Goal: Check status: Check status

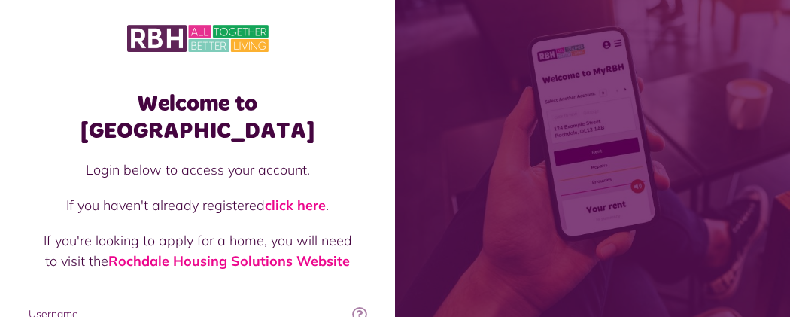
type input "**********"
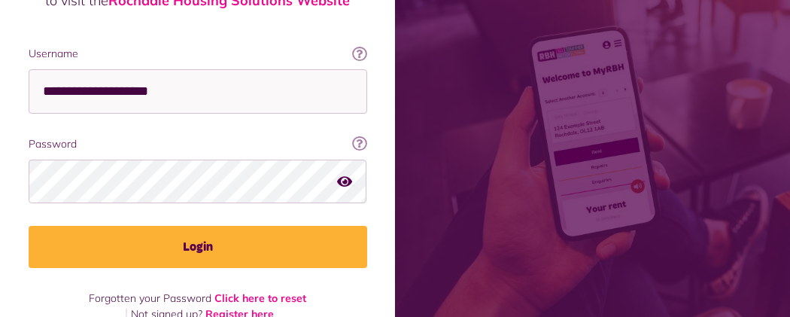
scroll to position [267, 0]
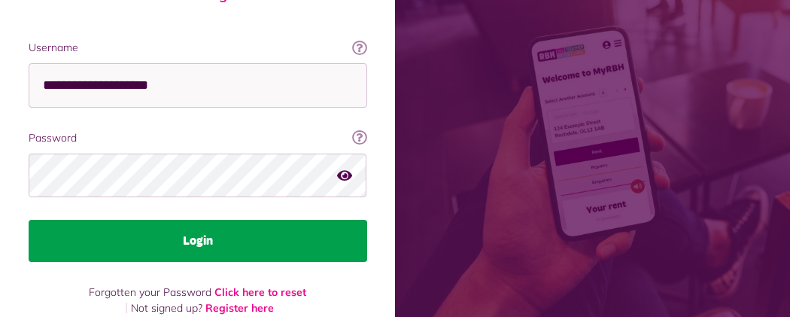
click at [367, 220] on button "Login" at bounding box center [198, 241] width 339 height 42
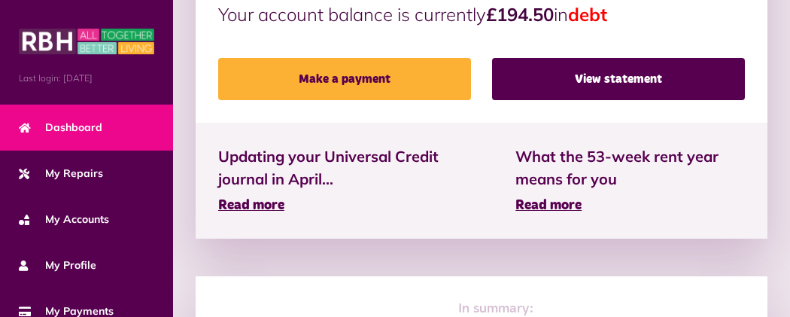
scroll to position [602, 0]
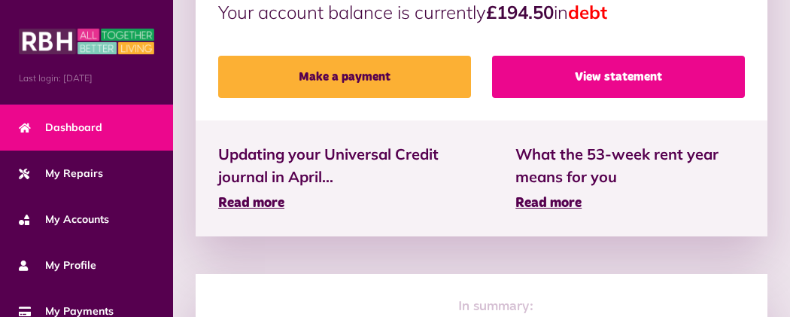
click at [543, 56] on link "View statement" at bounding box center [618, 77] width 253 height 42
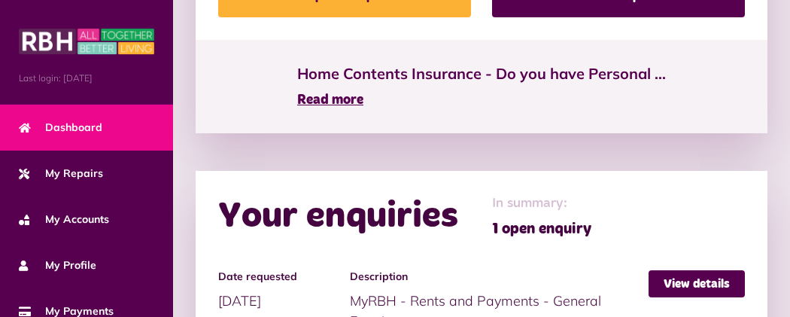
scroll to position [1180, 0]
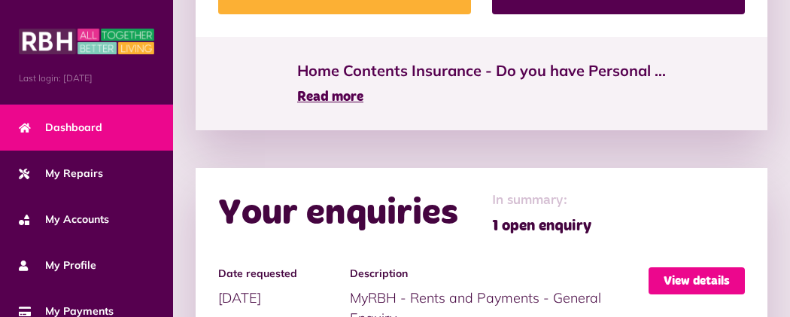
click at [708, 267] on link "View details" at bounding box center [697, 280] width 96 height 27
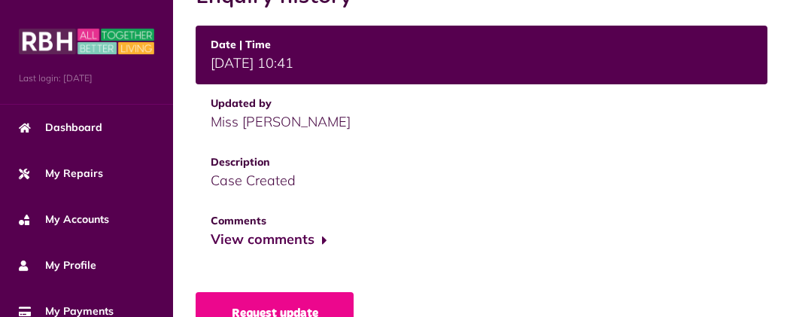
scroll to position [662, 0]
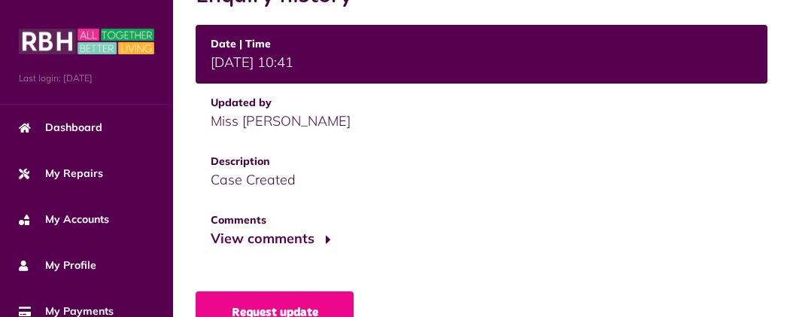
click at [211, 228] on button "View comments" at bounding box center [269, 239] width 117 height 22
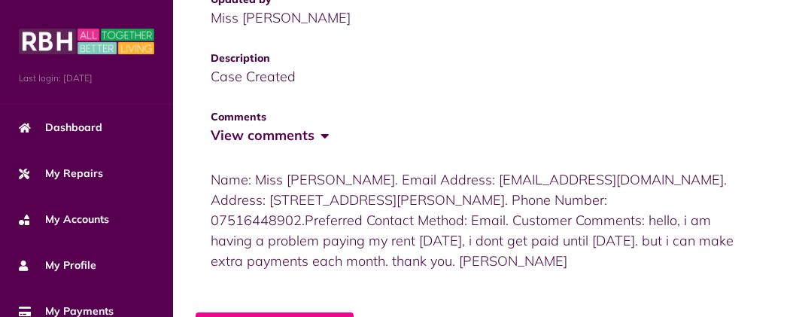
scroll to position [766, 0]
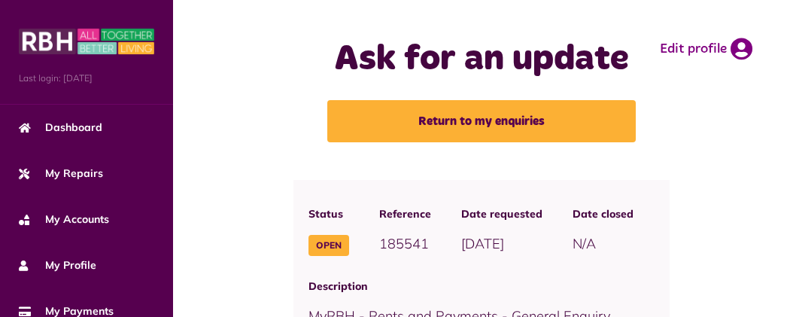
click at [0, 0] on button "Menu" at bounding box center [0, 0] width 0 height 0
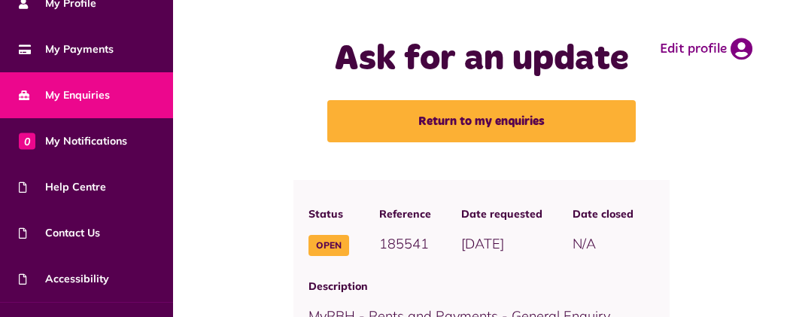
scroll to position [295, 0]
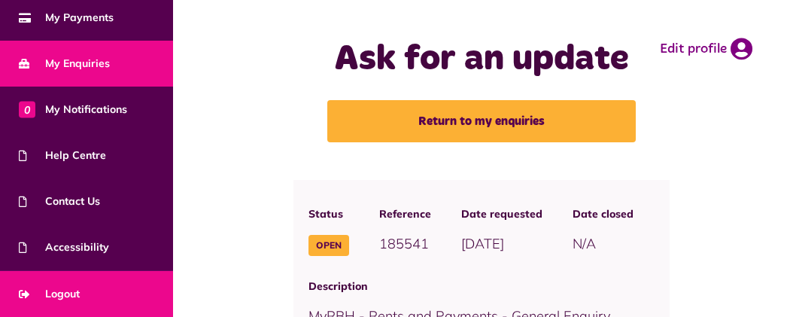
click at [134, 292] on link "Logout" at bounding box center [86, 294] width 173 height 46
